Goal: Find specific page/section: Find specific page/section

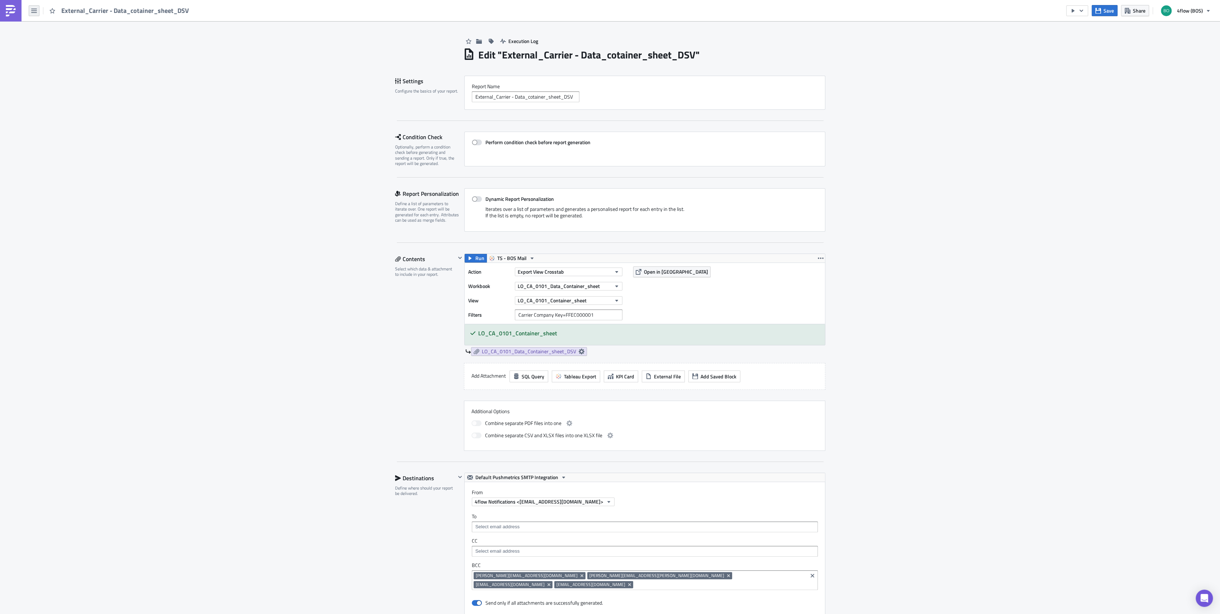
click at [33, 5] on button "button" at bounding box center [34, 10] width 11 height 11
click at [72, 47] on div "Explore" at bounding box center [65, 50] width 48 height 7
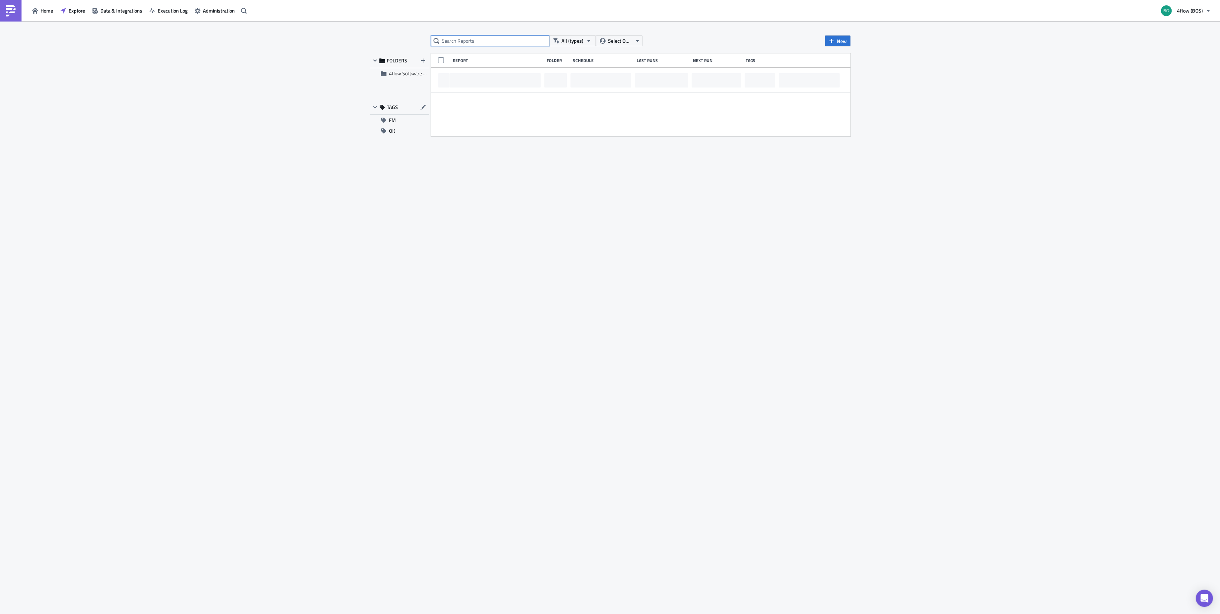
click at [486, 46] on input "text" at bounding box center [490, 40] width 118 height 11
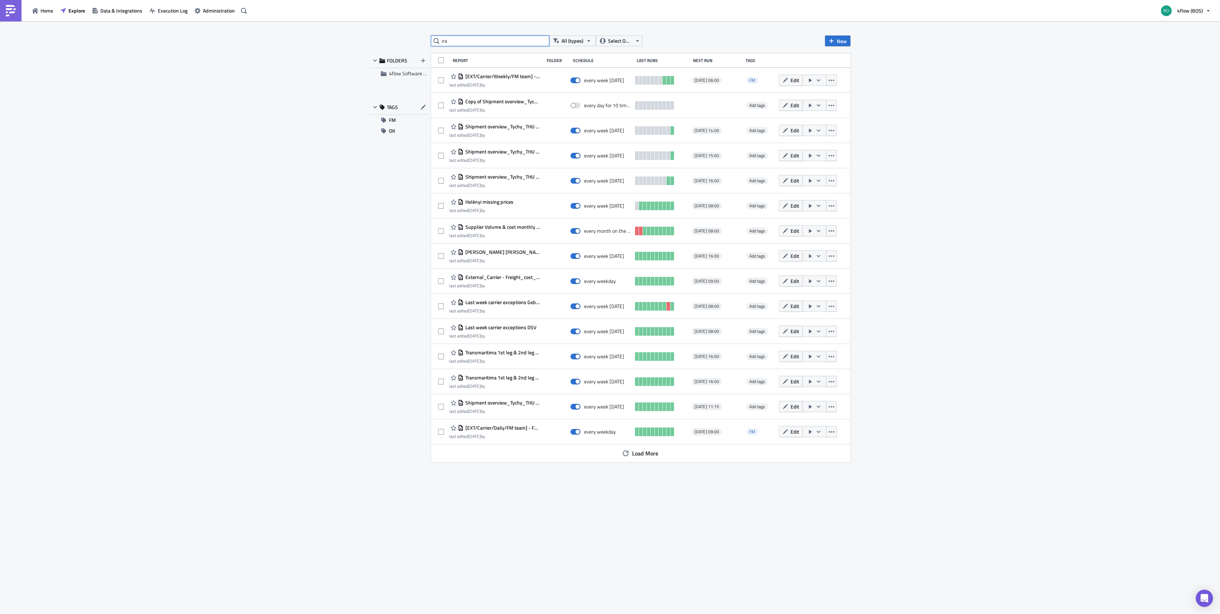
type input "ira"
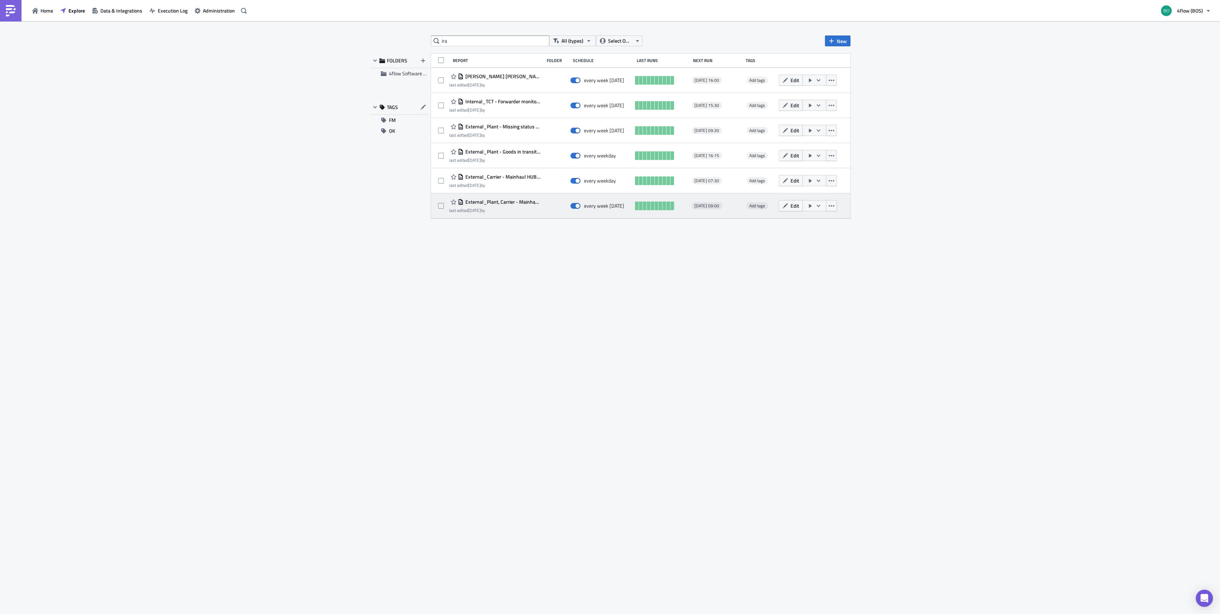
click at [515, 200] on span "External_Plant, Carrier - Mainhaul_HUB_DE - IRA - PU [DATE]" at bounding box center [501, 202] width 77 height 6
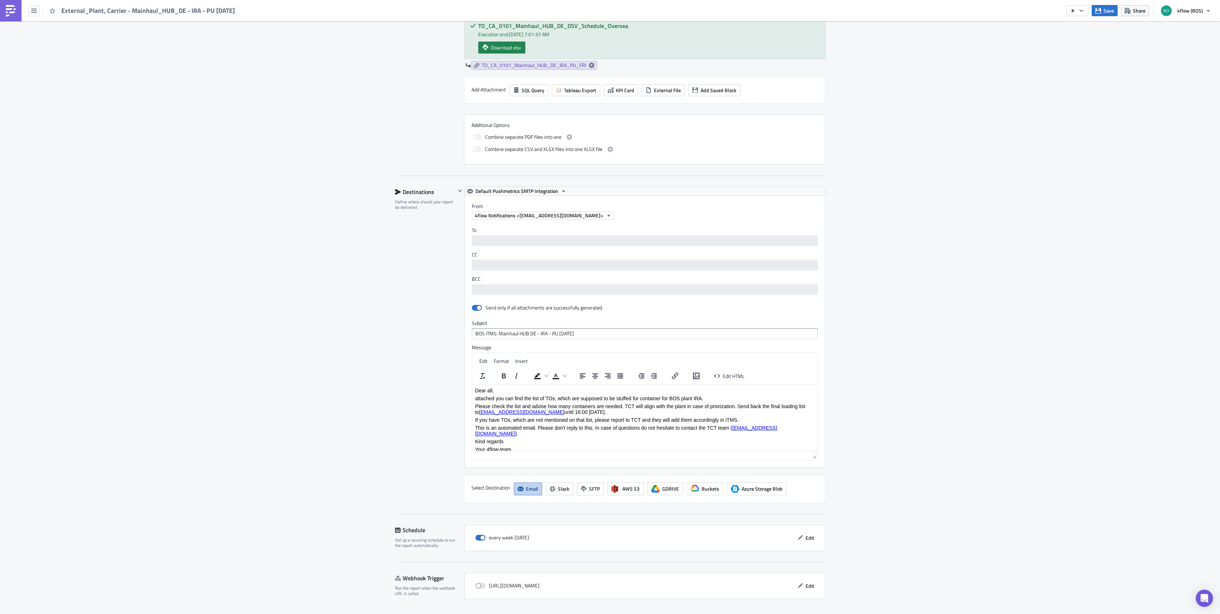
scroll to position [326, 0]
